Goal: Task Accomplishment & Management: Complete application form

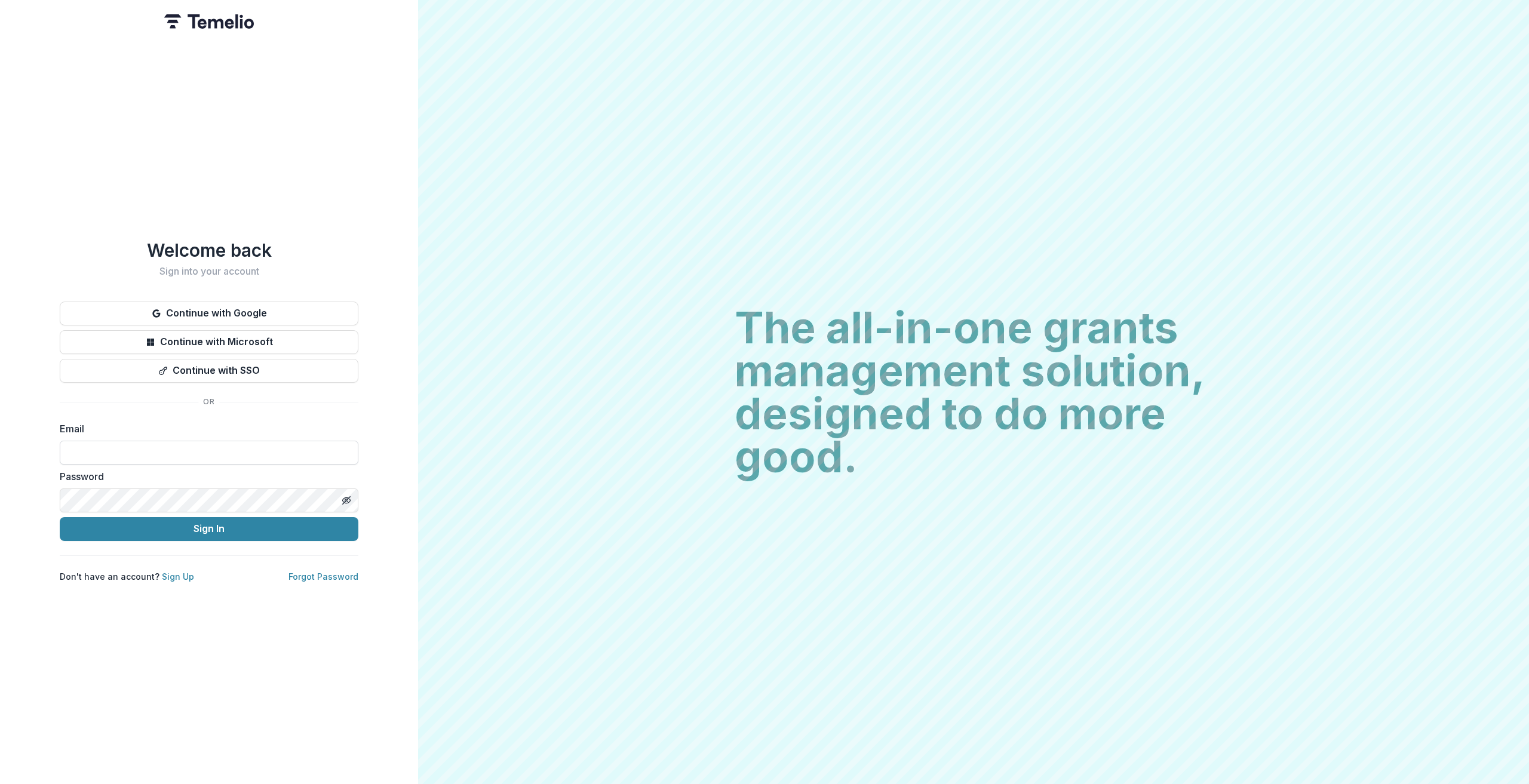
click at [159, 442] on input at bounding box center [209, 452] width 299 height 24
type input "**********"
click at [60, 517] on button "Sign In" at bounding box center [209, 529] width 299 height 24
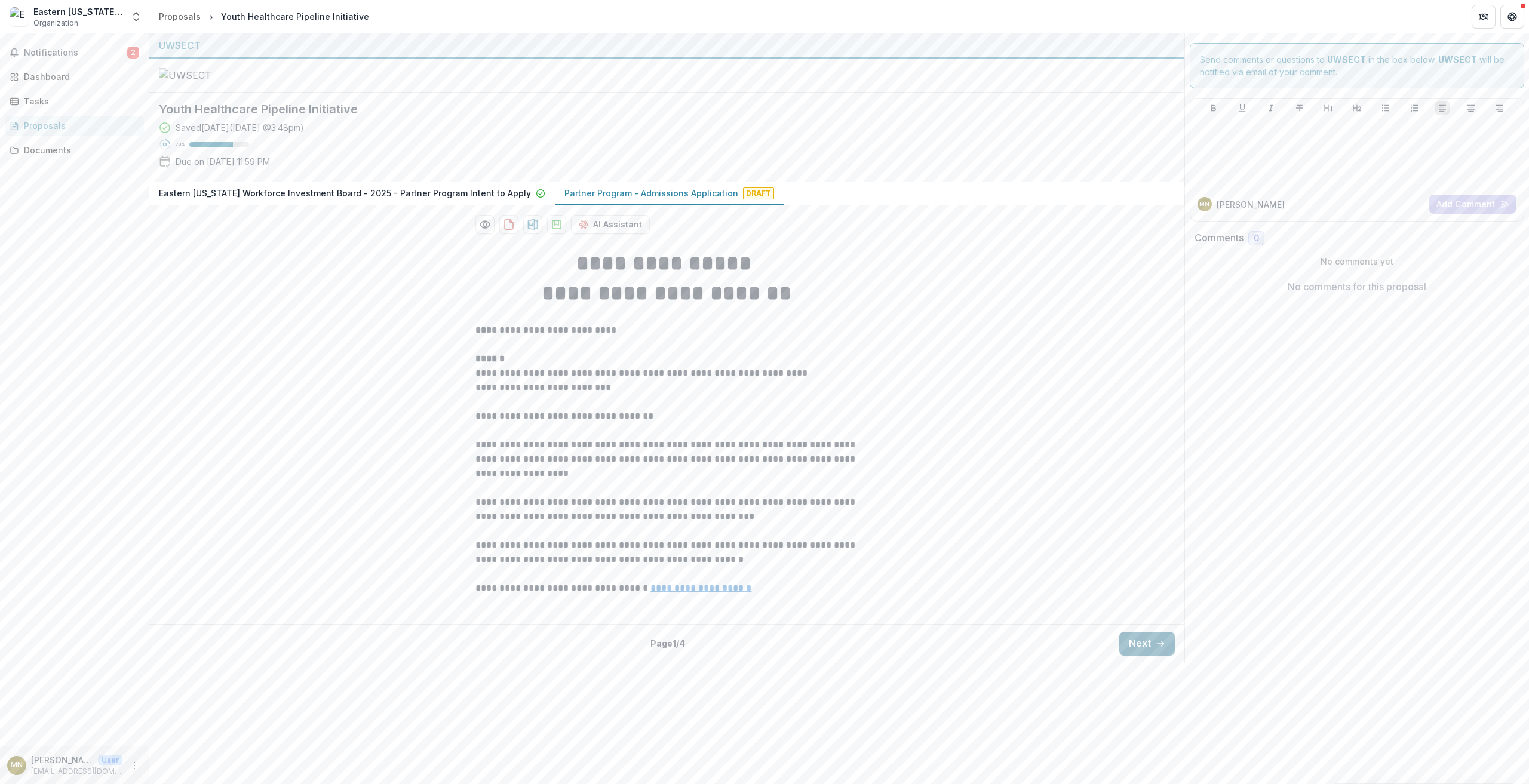
click at [1146, 655] on button "Next" at bounding box center [1147, 643] width 56 height 24
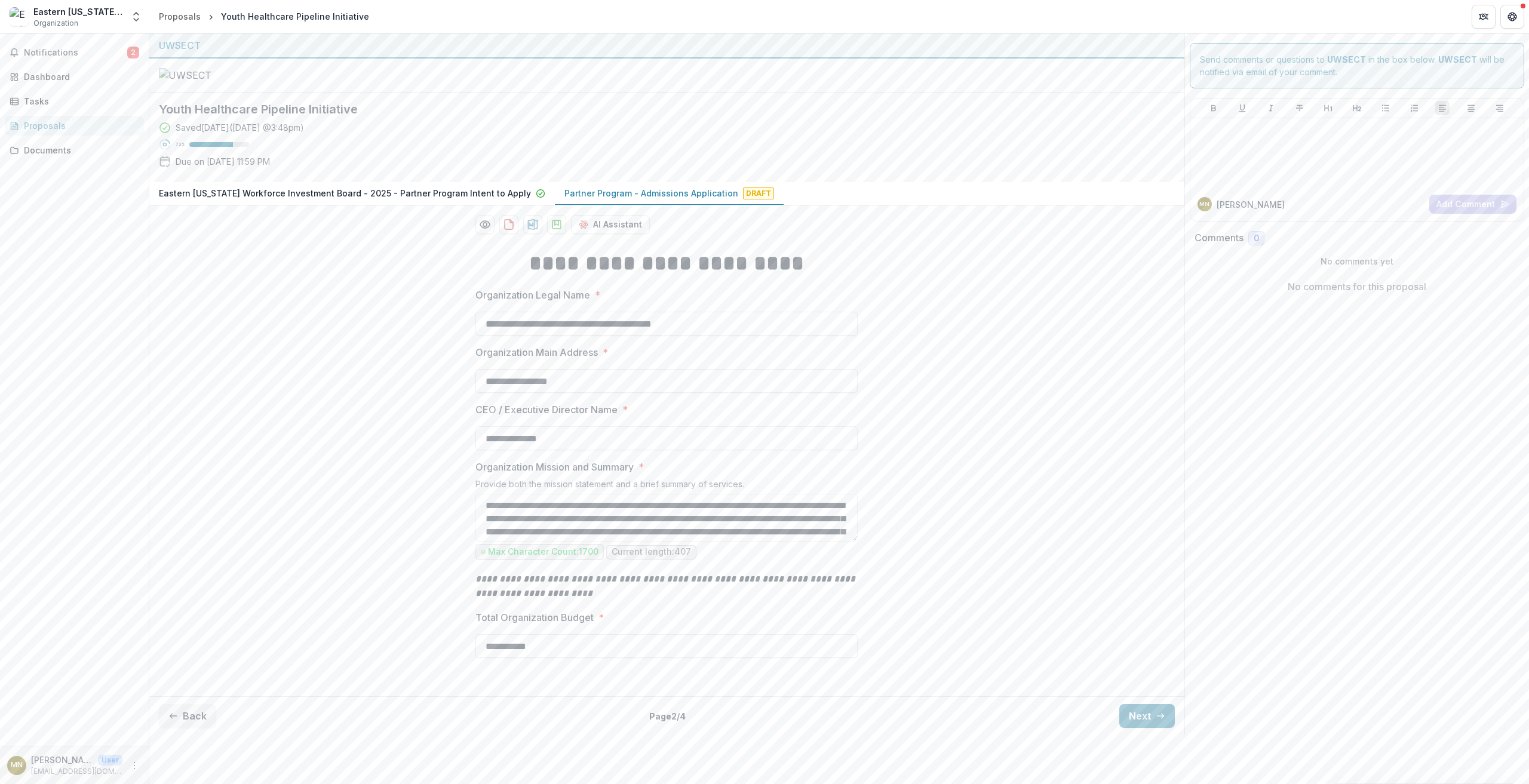
scroll to position [61, 0]
click at [1134, 727] on button "Next" at bounding box center [1147, 716] width 56 height 24
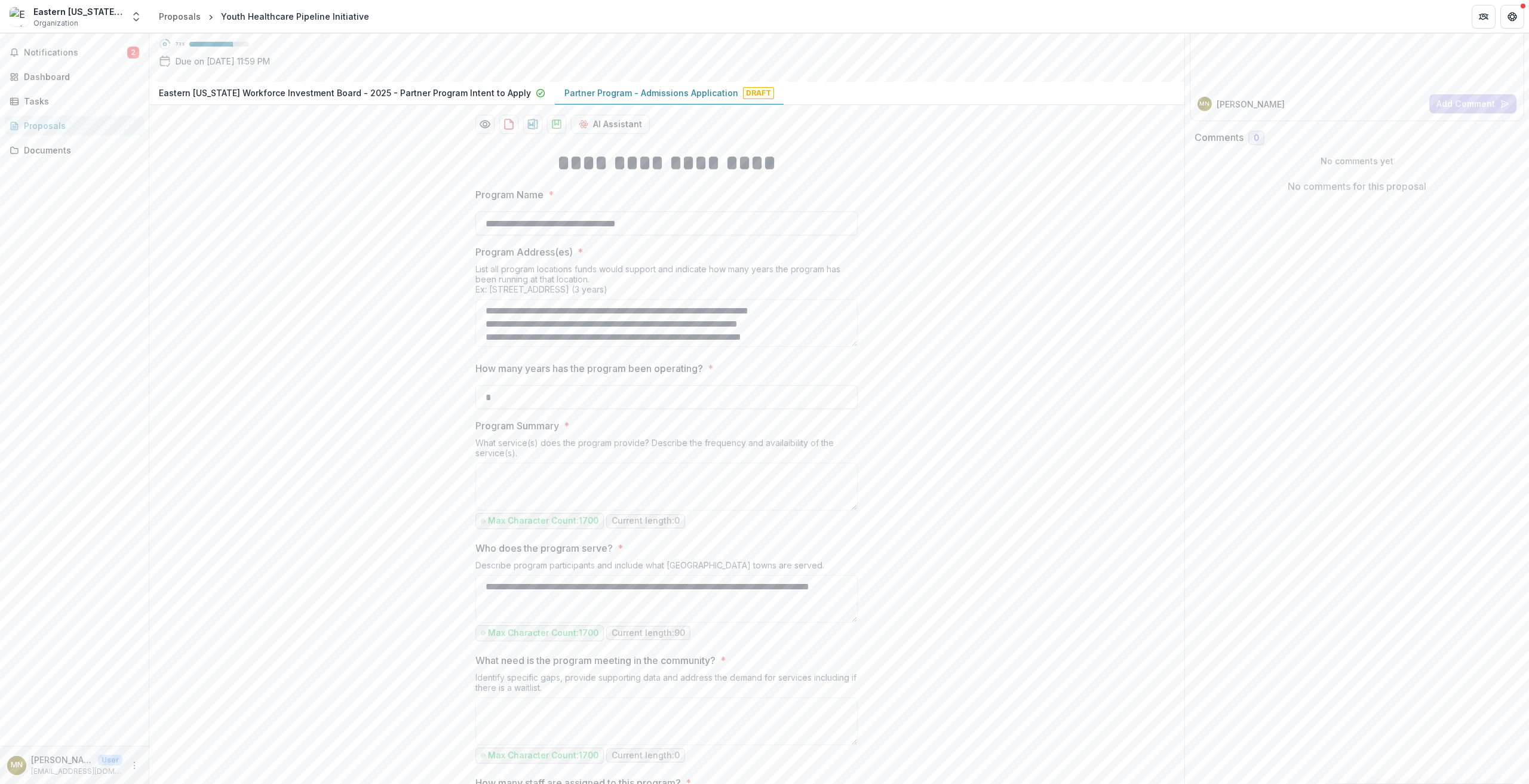
scroll to position [120, 0]
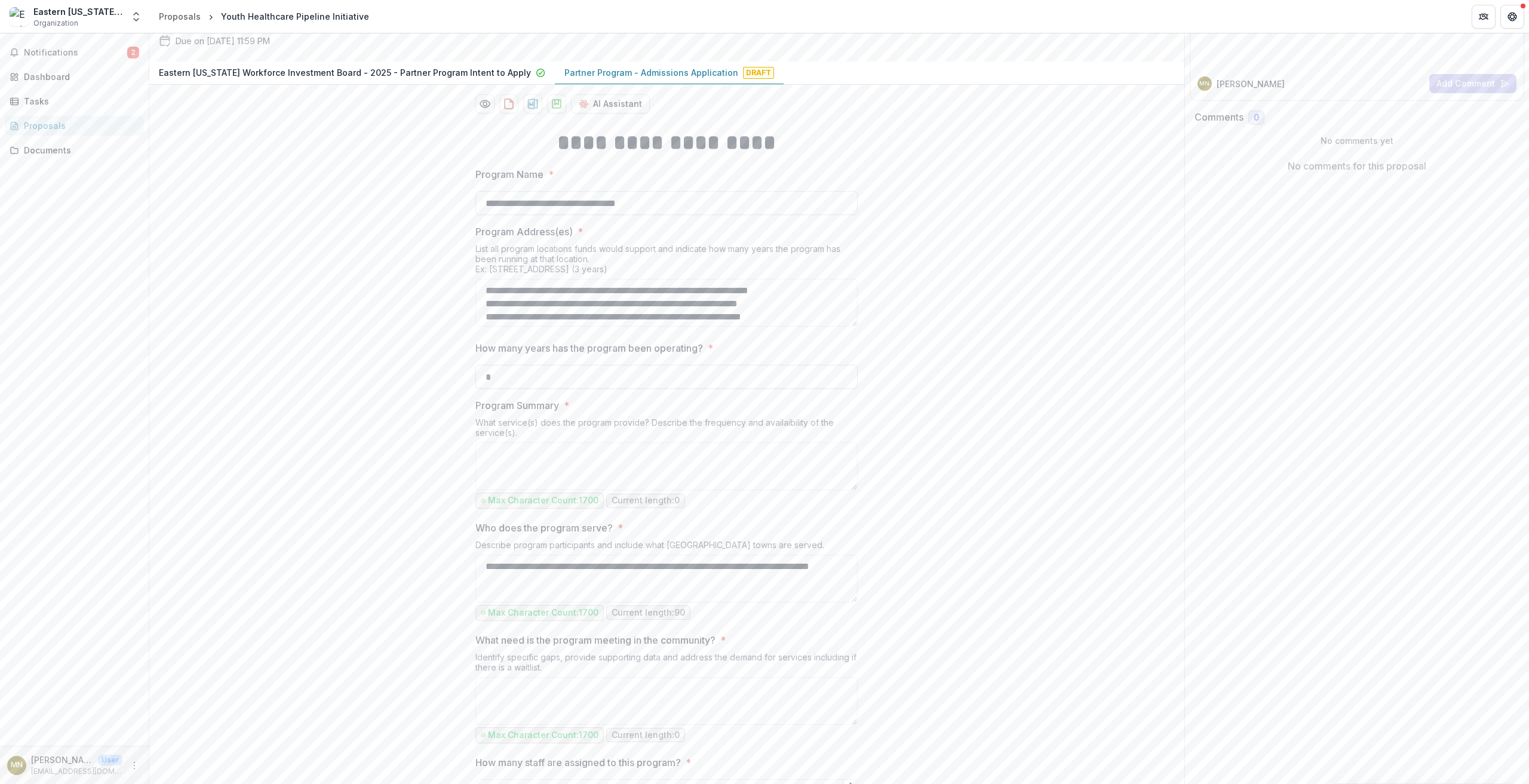
click at [804, 388] on input "*" at bounding box center [666, 377] width 382 height 24
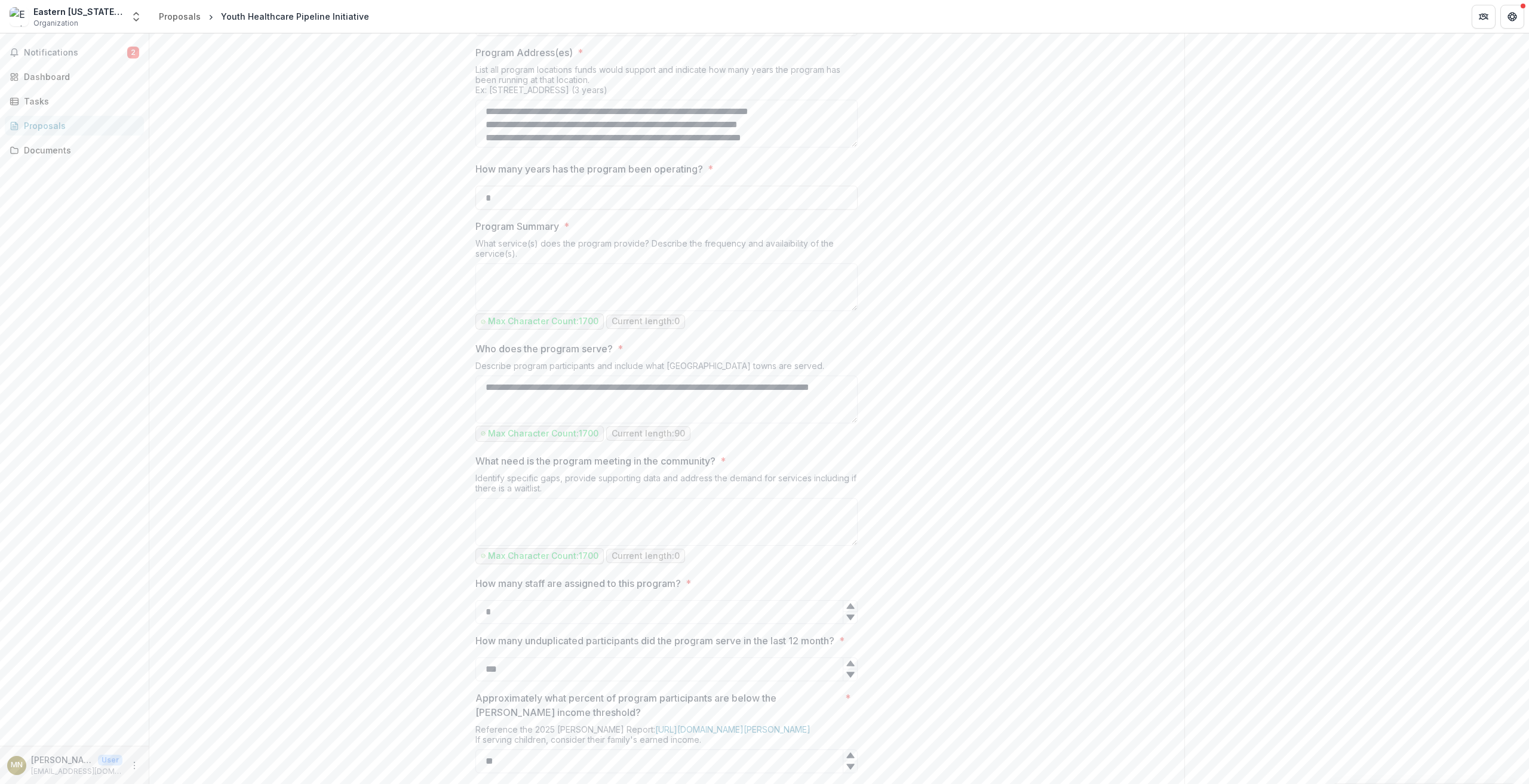
scroll to position [359, 0]
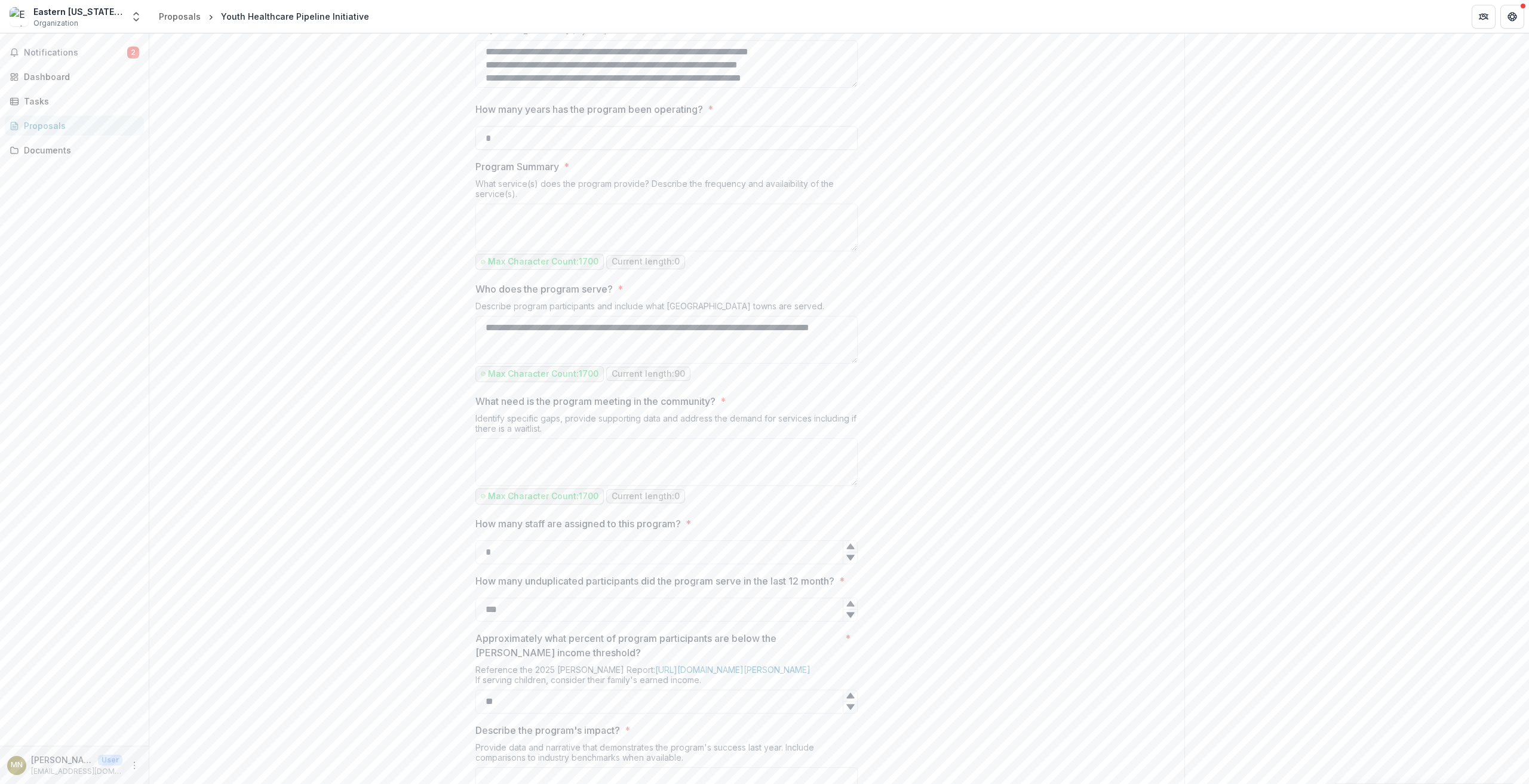
drag, startPoint x: 488, startPoint y: 73, endPoint x: 642, endPoint y: 78, distance: 154.1
click at [433, 355] on div "**********" at bounding box center [667, 517] width 1035 height 1275
drag, startPoint x: 492, startPoint y: 163, endPoint x: 596, endPoint y: 166, distance: 104.0
click at [596, 88] on textarea "**********" at bounding box center [666, 65] width 382 height 48
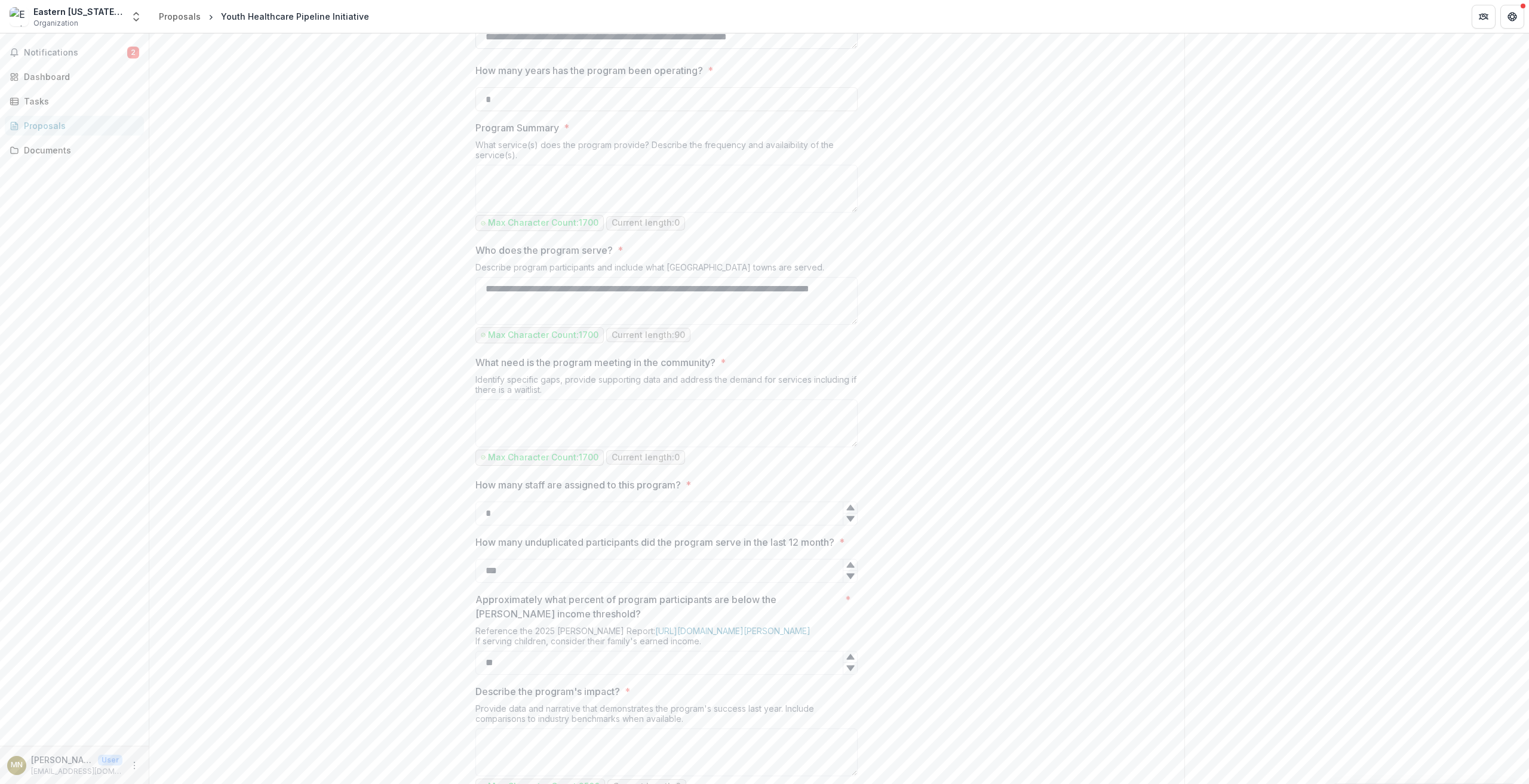
scroll to position [419, 0]
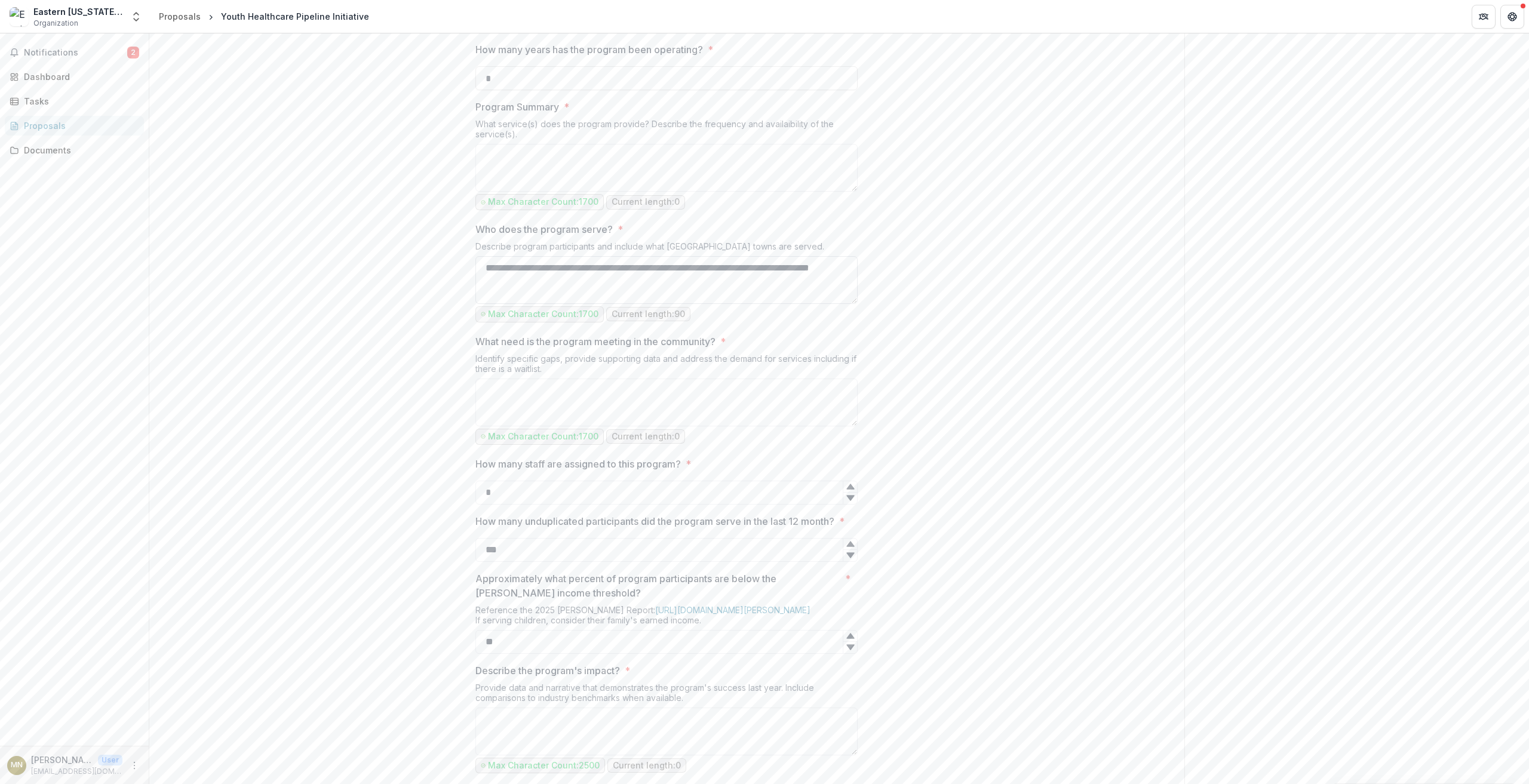
drag, startPoint x: 482, startPoint y: 376, endPoint x: 577, endPoint y: 387, distance: 95.6
click at [577, 303] on textarea "**********" at bounding box center [666, 280] width 382 height 48
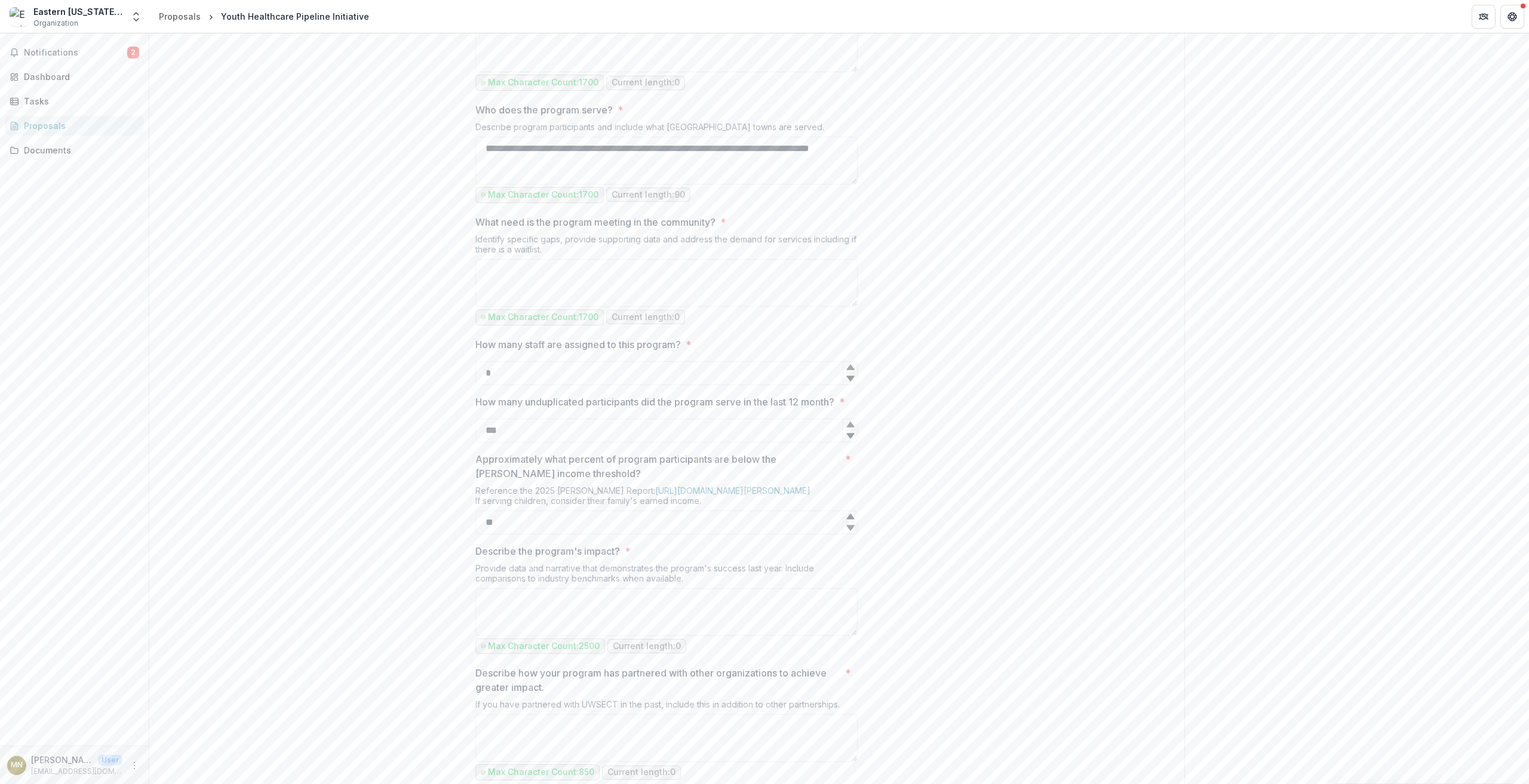
scroll to position [598, 0]
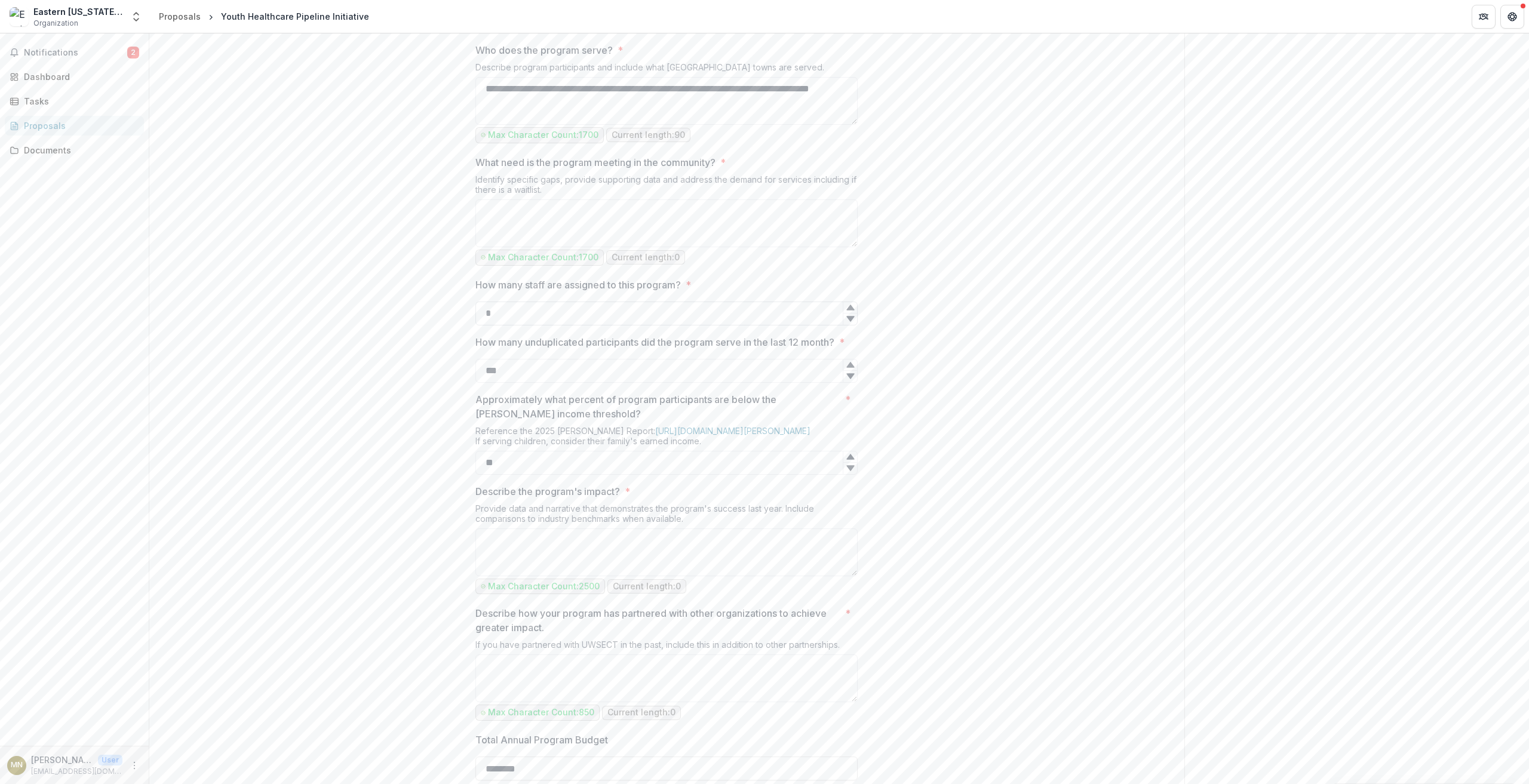
click at [530, 326] on input "*" at bounding box center [666, 313] width 382 height 24
type input "*"
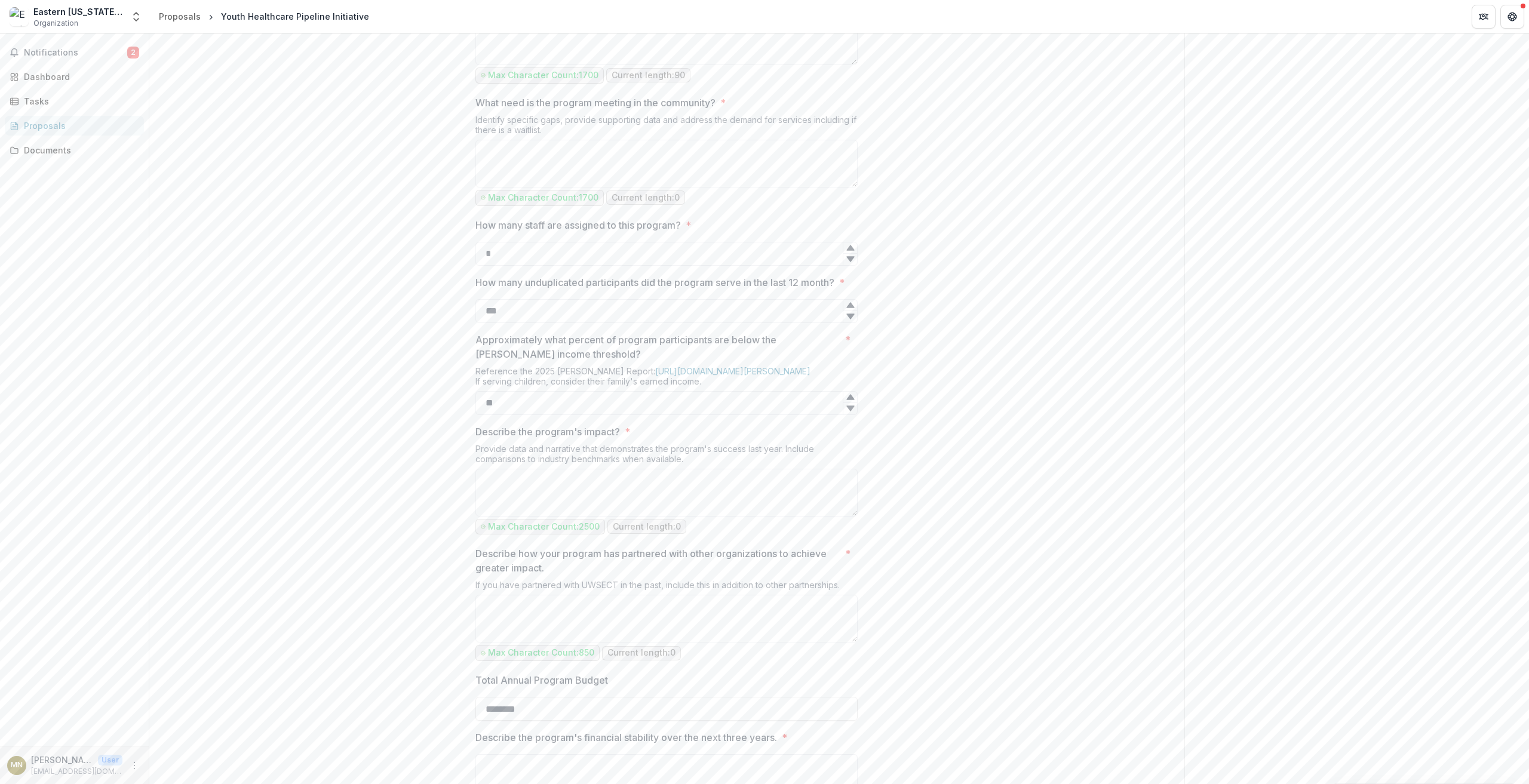
click at [590, 361] on p "Approximately what percent of program participants are below the [PERSON_NAME] …" at bounding box center [657, 347] width 365 height 29
click at [590, 415] on input "**" at bounding box center [666, 403] width 382 height 24
click at [569, 361] on p "Approximately what percent of program participants are below the [PERSON_NAME] …" at bounding box center [657, 347] width 365 height 29
click at [569, 415] on input "**" at bounding box center [666, 403] width 382 height 24
drag, startPoint x: 569, startPoint y: 464, endPoint x: 555, endPoint y: 481, distance: 22.0
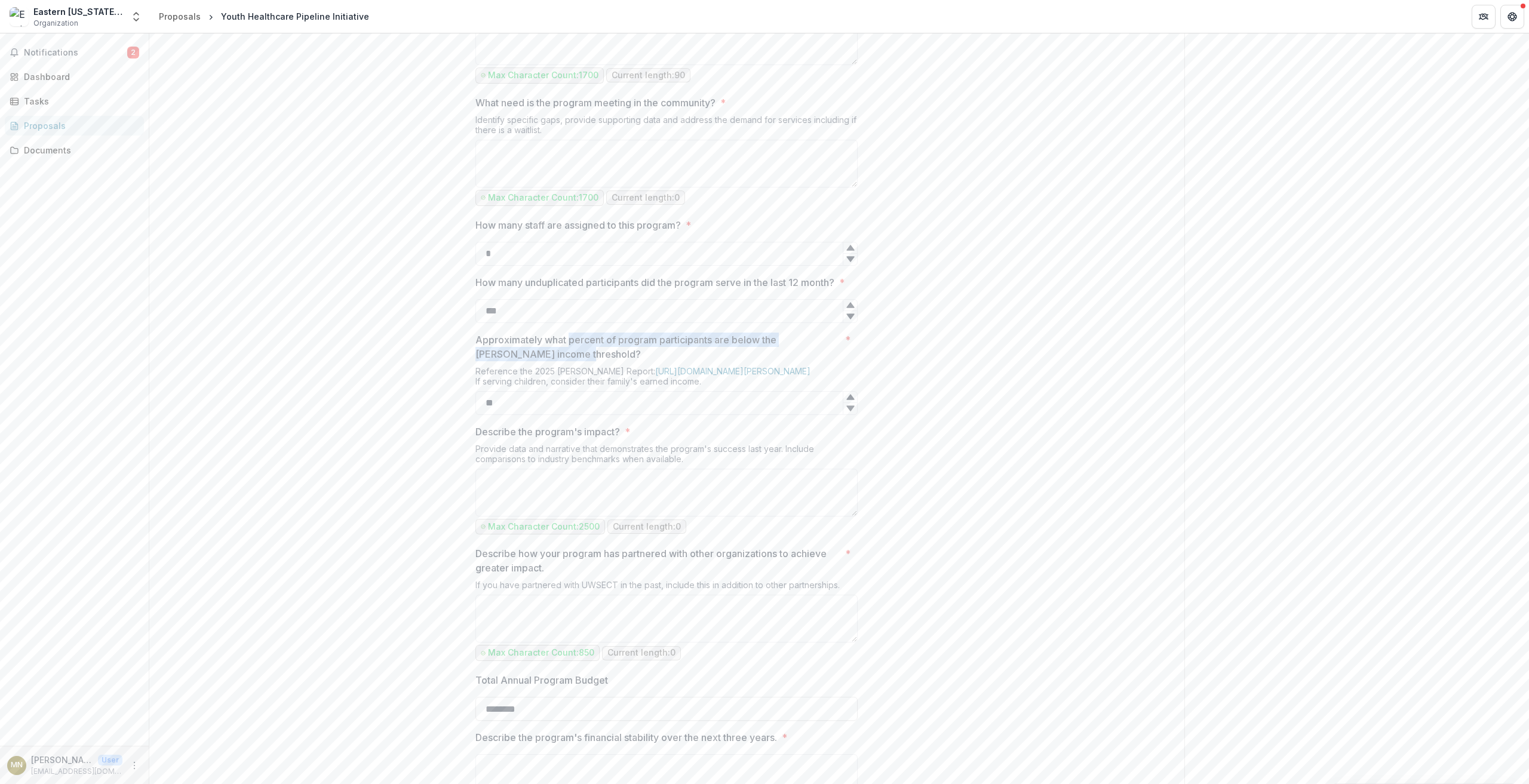
click at [555, 361] on p "Approximately what percent of program participants are below the [PERSON_NAME] …" at bounding box center [657, 347] width 365 height 29
copy p "percent of program participants are below the [PERSON_NAME] income threshold"
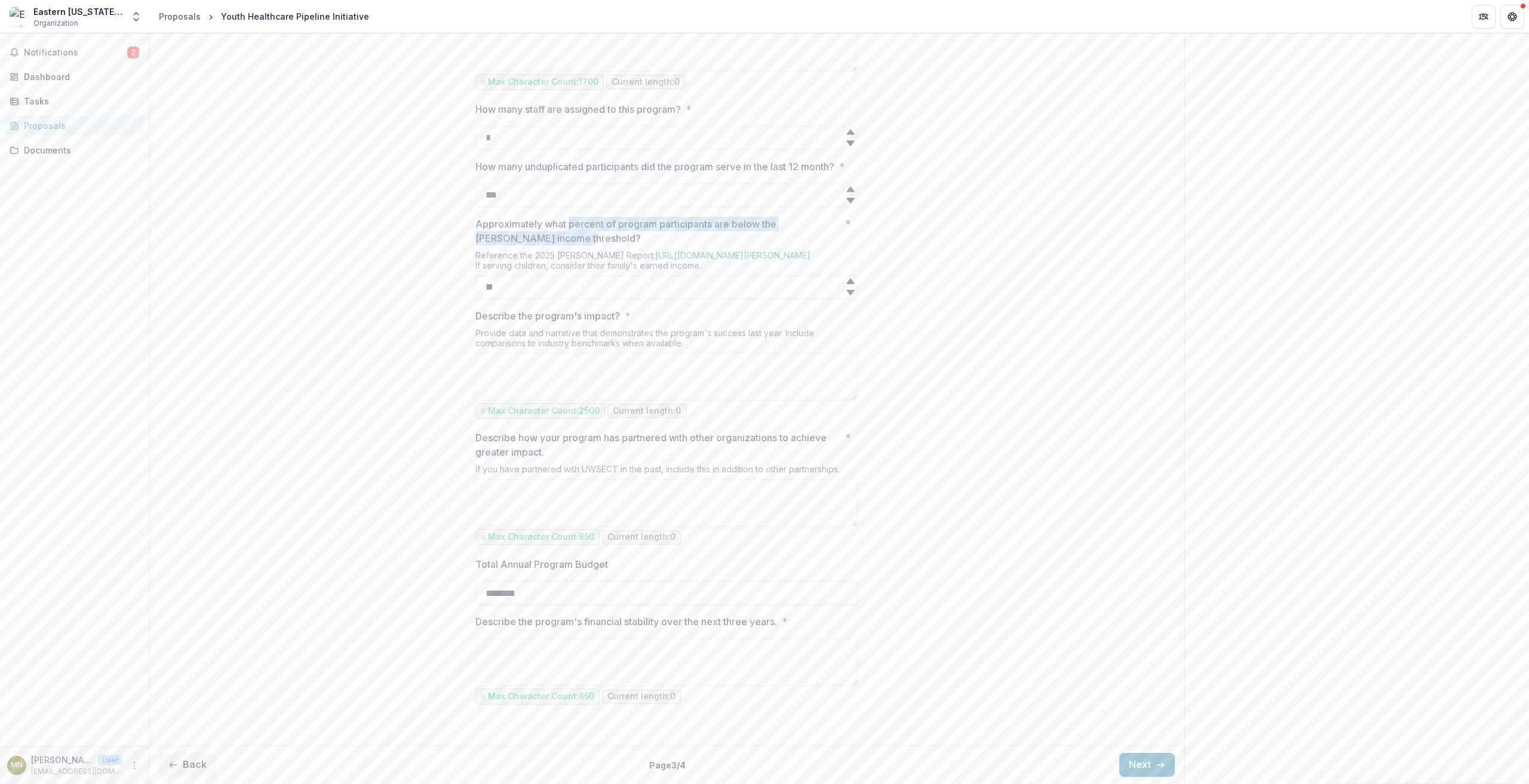
scroll to position [898, 0]
click at [1138, 763] on button "Next" at bounding box center [1147, 765] width 56 height 24
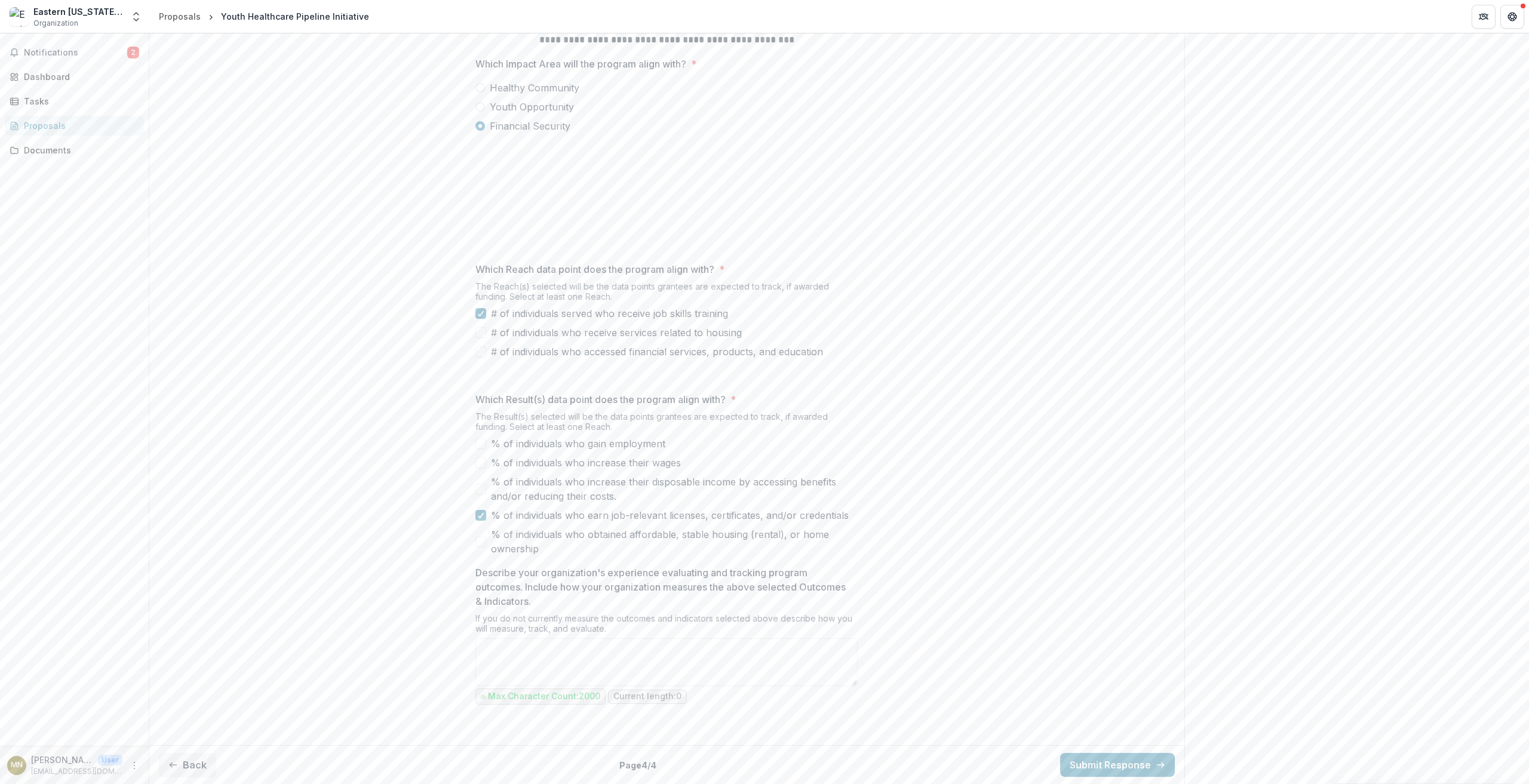
scroll to position [353, 0]
drag, startPoint x: 491, startPoint y: 373, endPoint x: 518, endPoint y: 371, distance: 27.1
click at [517, 321] on span "# of individuals served who receive job skills training" at bounding box center [609, 313] width 237 height 14
click at [479, 319] on span at bounding box center [480, 313] width 11 height 11
drag, startPoint x: 728, startPoint y: 373, endPoint x: 674, endPoint y: 373, distance: 54.0
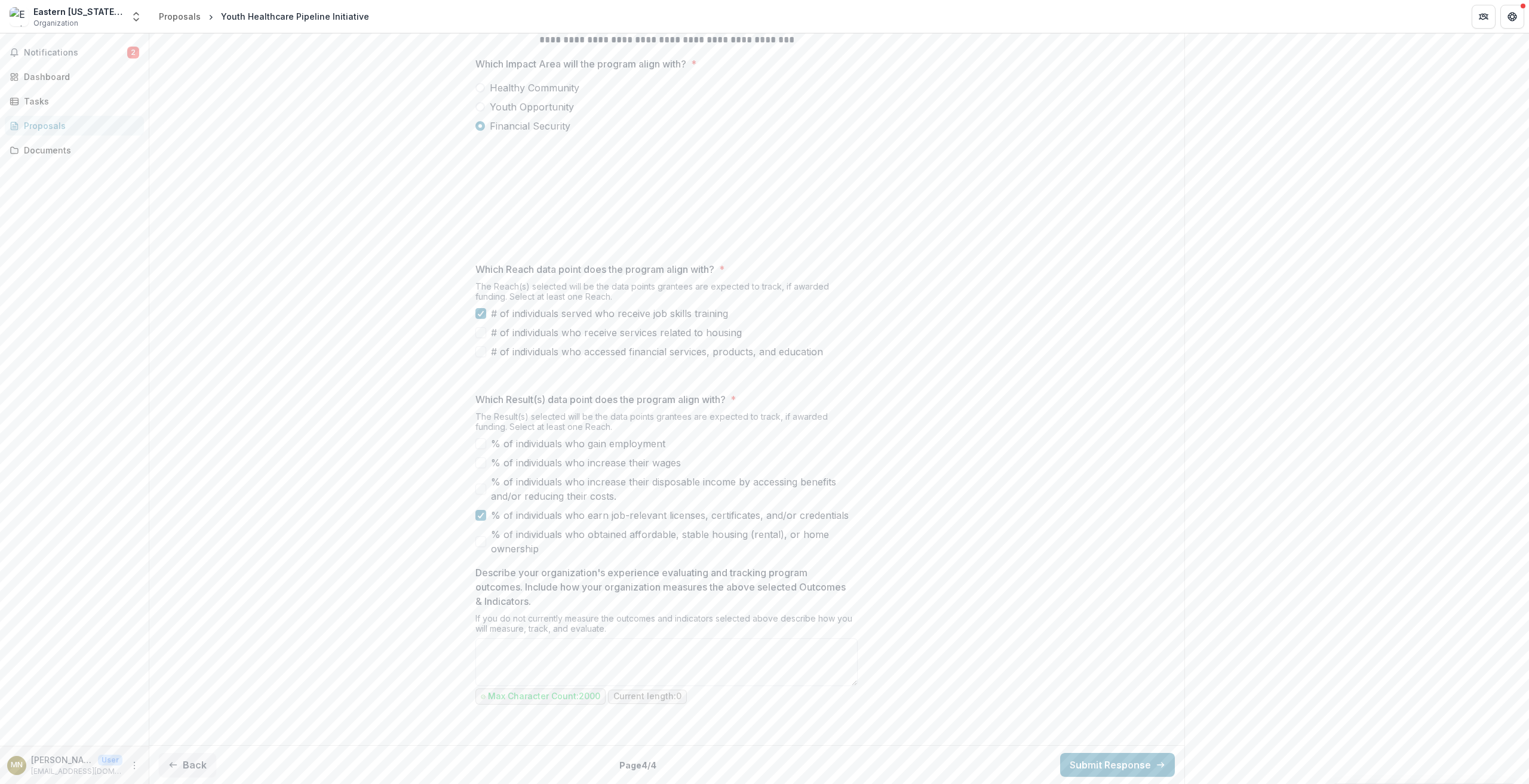
click at [680, 321] on label "# of individuals served who receive job skills training" at bounding box center [666, 313] width 382 height 14
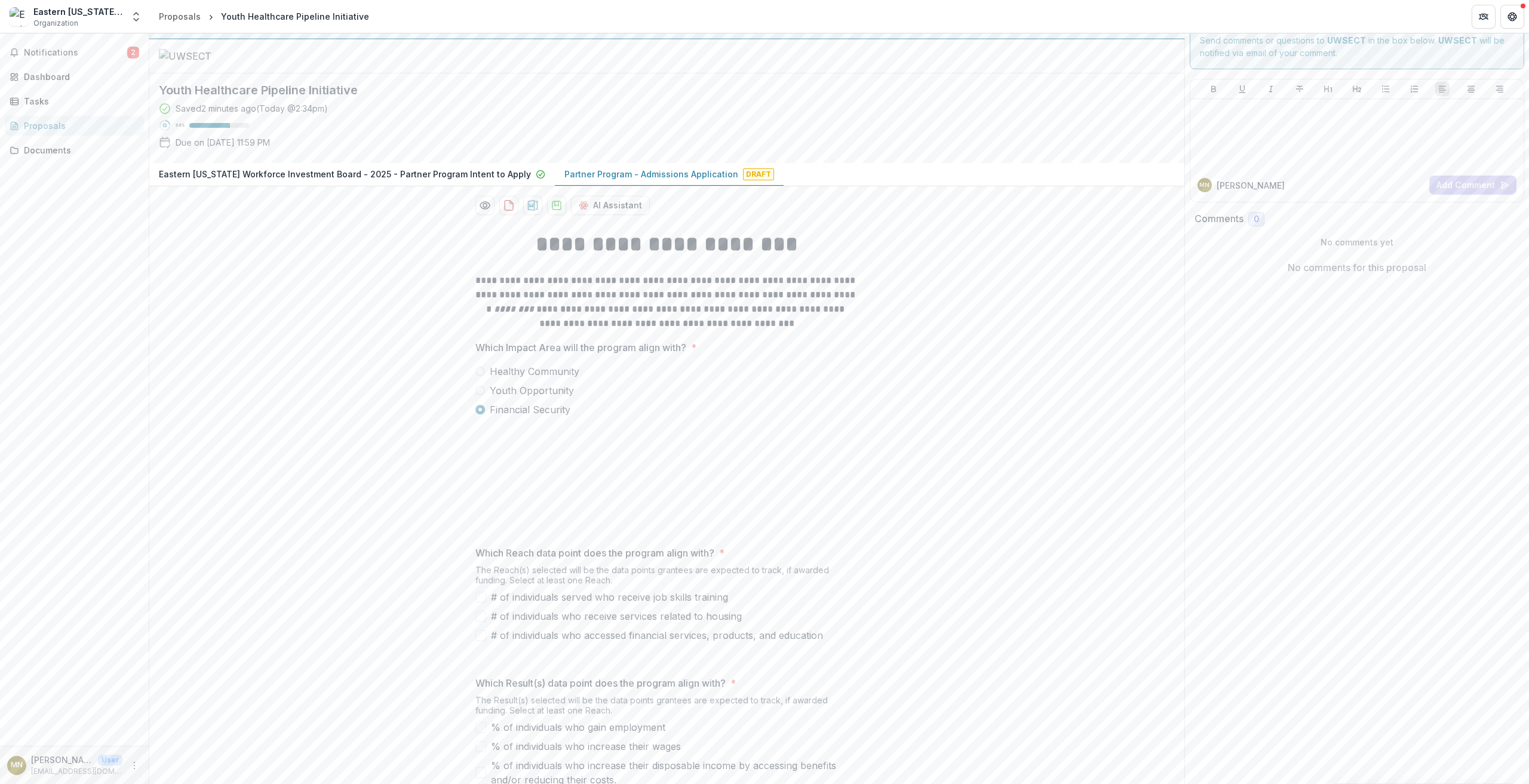
scroll to position [0, 0]
